Goal: Use online tool/utility: Utilize a website feature to perform a specific function

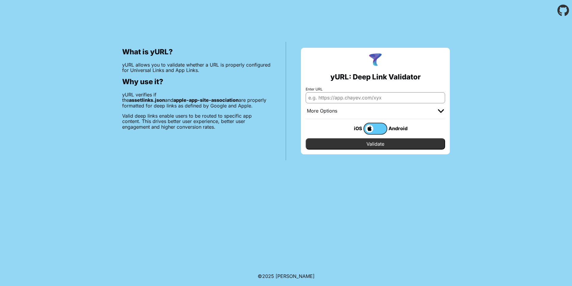
click at [390, 98] on input "Enter URL" at bounding box center [375, 97] width 139 height 11
type input "[URL][DOMAIN_NAME]"
click at [386, 144] on input "Validate" at bounding box center [375, 143] width 139 height 11
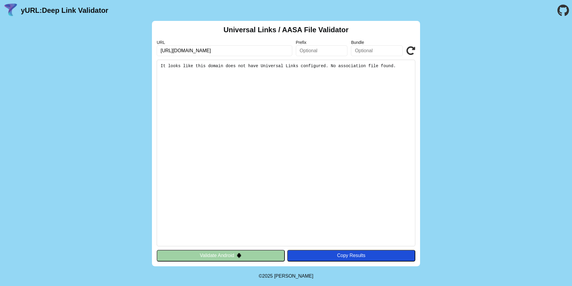
click at [286, 52] on input "https://workindo.com/.well-known/apple-app-site-association" at bounding box center [225, 50] width 136 height 11
drag, startPoint x: 289, startPoint y: 51, endPoint x: 205, endPoint y: 52, distance: 84.3
click at [205, 52] on input "https://workindo.com/.well-known/apple-app-site-association" at bounding box center [225, 50] width 136 height 11
type input "[URL][DOMAIN_NAME]"
click at [319, 103] on pre "It looks like this domain does not have Universal Links configured. No associat…" at bounding box center [286, 153] width 259 height 186
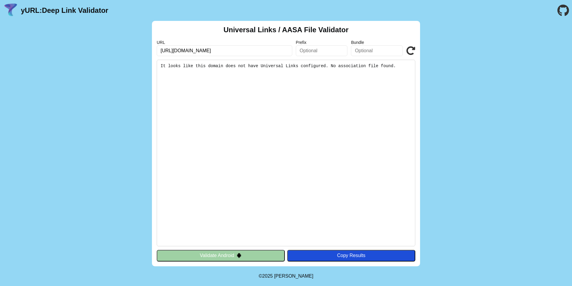
click at [409, 49] on icon at bounding box center [411, 50] width 9 height 9
click at [264, 66] on pre "It looks like this domain does not have Universal Links configured. No associat…" at bounding box center [286, 153] width 259 height 186
click at [221, 50] on input "[URL][DOMAIN_NAME]" at bounding box center [225, 50] width 136 height 11
click at [221, 50] on input "https://workindo.com" at bounding box center [225, 50] width 136 height 11
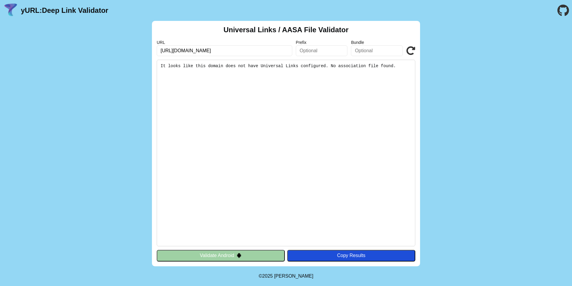
click at [236, 50] on input "https://workindo.com" at bounding box center [225, 50] width 136 height 11
click at [253, 257] on button "Validate Android" at bounding box center [221, 254] width 128 height 11
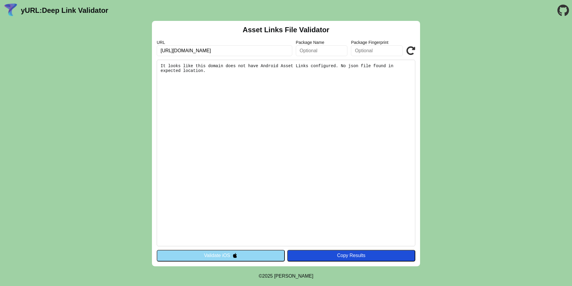
click at [322, 55] on input "text" at bounding box center [322, 50] width 52 height 11
click at [360, 53] on input "text" at bounding box center [377, 50] width 52 height 11
click at [328, 52] on input "text" at bounding box center [322, 50] width 52 height 11
click at [364, 52] on input "text" at bounding box center [377, 50] width 52 height 11
click at [324, 52] on input "text" at bounding box center [322, 50] width 52 height 11
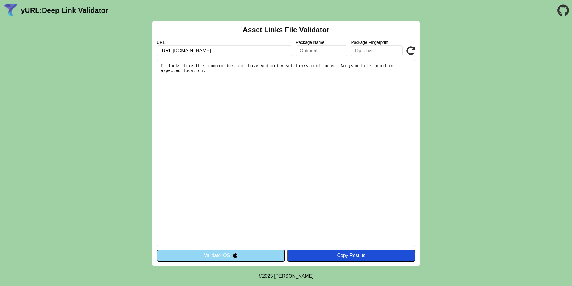
click at [357, 47] on input "text" at bounding box center [377, 50] width 52 height 11
click at [255, 50] on input "[URL][DOMAIN_NAME]" at bounding box center [225, 50] width 136 height 11
click at [257, 41] on label "URL" at bounding box center [225, 42] width 136 height 5
click at [260, 62] on pre "It looks like this domain does not have Android Asset Links configured. No json…" at bounding box center [286, 153] width 259 height 186
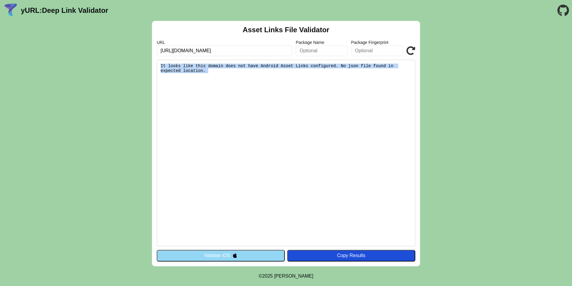
click at [260, 62] on pre "It looks like this domain does not have Android Asset Links configured. No json…" at bounding box center [286, 153] width 259 height 186
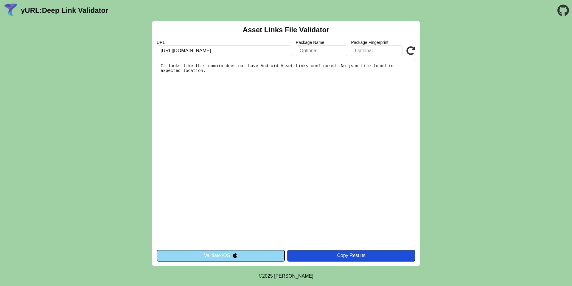
click at [311, 55] on input "text" at bounding box center [322, 50] width 52 height 11
click at [358, 52] on input "text" at bounding box center [377, 50] width 52 height 11
click at [277, 90] on pre "It looks like this domain does not have Android Asset Links configured. No json…" at bounding box center [286, 153] width 259 height 186
drag, startPoint x: 176, startPoint y: 52, endPoint x: 136, endPoint y: 54, distance: 40.0
click at [136, 54] on div "Asset Links File Validator URL [URL][DOMAIN_NAME] Package Name Package Fingerpr…" at bounding box center [286, 143] width 572 height 245
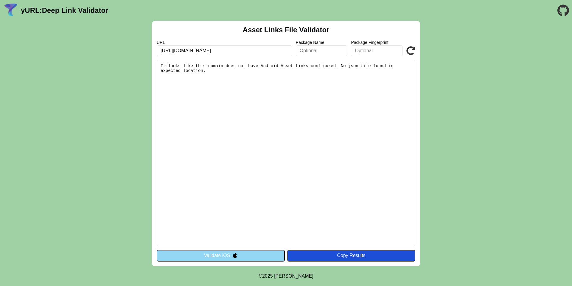
click at [183, 50] on input "[URL][DOMAIN_NAME]" at bounding box center [225, 50] width 136 height 11
drag, startPoint x: 175, startPoint y: 50, endPoint x: 139, endPoint y: 50, distance: 36.7
click at [139, 50] on div "Asset Links File Validator URL https://workindo.com Package Name Package Finger…" at bounding box center [286, 143] width 572 height 245
type input "workindo.com"
click at [208, 255] on button "Validate iOS" at bounding box center [221, 254] width 128 height 11
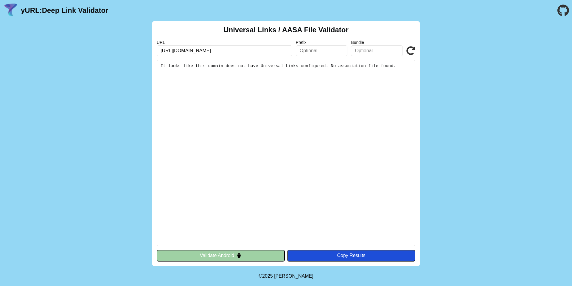
click at [243, 249] on div "Universal Links / AASA File Validator URL https://workindo.com Prefix Bundle Va…" at bounding box center [286, 143] width 268 height 245
click at [241, 257] on img at bounding box center [239, 254] width 5 height 5
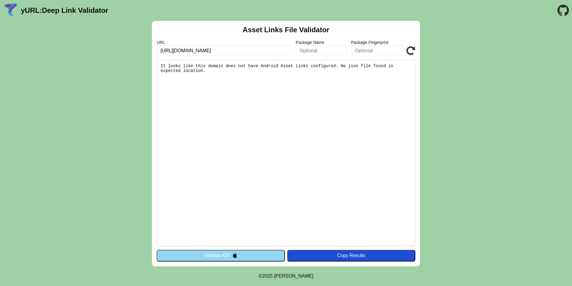
click at [254, 249] on div "Asset Links File Validator URL [URL][DOMAIN_NAME] Package Name Package Fingerpr…" at bounding box center [286, 143] width 268 height 245
click at [251, 254] on button "Validate iOS" at bounding box center [221, 254] width 128 height 11
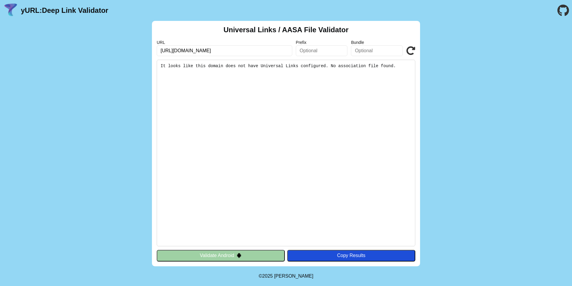
click at [253, 253] on button "Validate Android" at bounding box center [221, 254] width 128 height 11
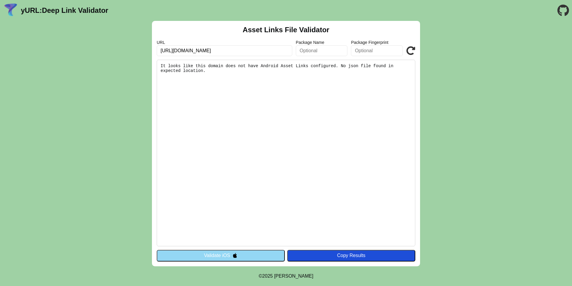
click at [356, 66] on pre "It looks like this domain does not have Android Asset Links configured. No json…" at bounding box center [286, 153] width 259 height 186
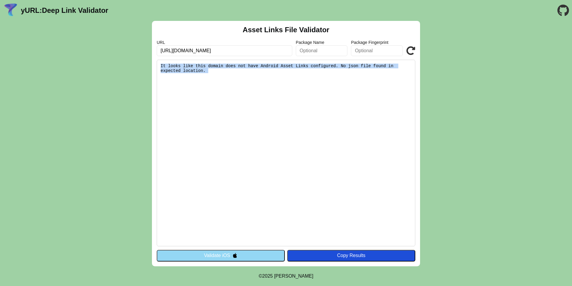
click at [356, 66] on pre "It looks like this domain does not have Android Asset Links configured. No json…" at bounding box center [286, 153] width 259 height 186
